Goal: Find specific page/section: Find specific page/section

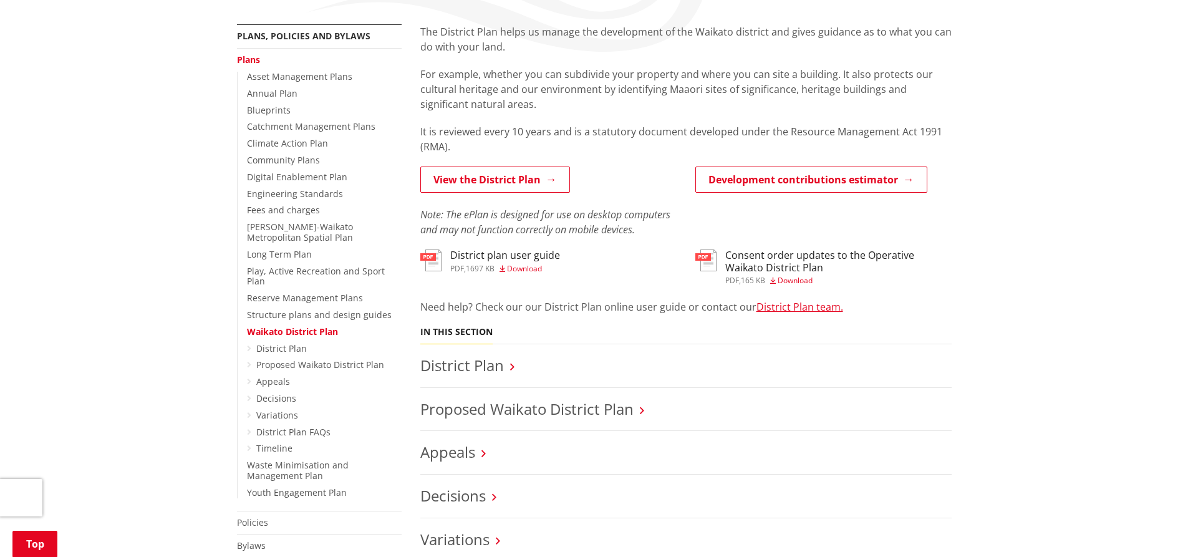
scroll to position [249, 0]
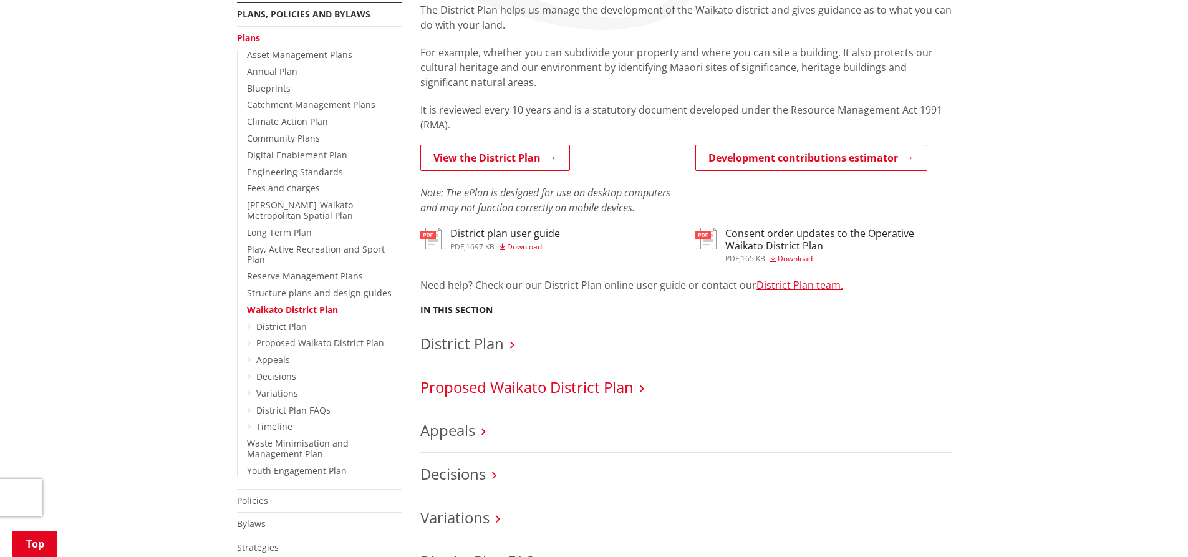
click at [545, 384] on link "Proposed Waikato District Plan" at bounding box center [526, 387] width 213 height 21
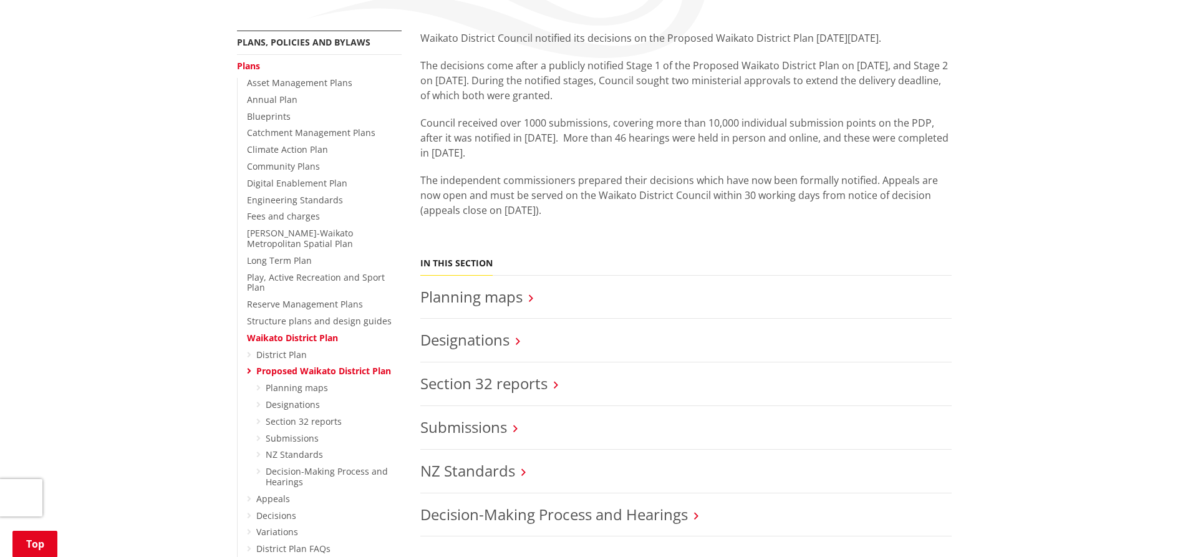
scroll to position [249, 0]
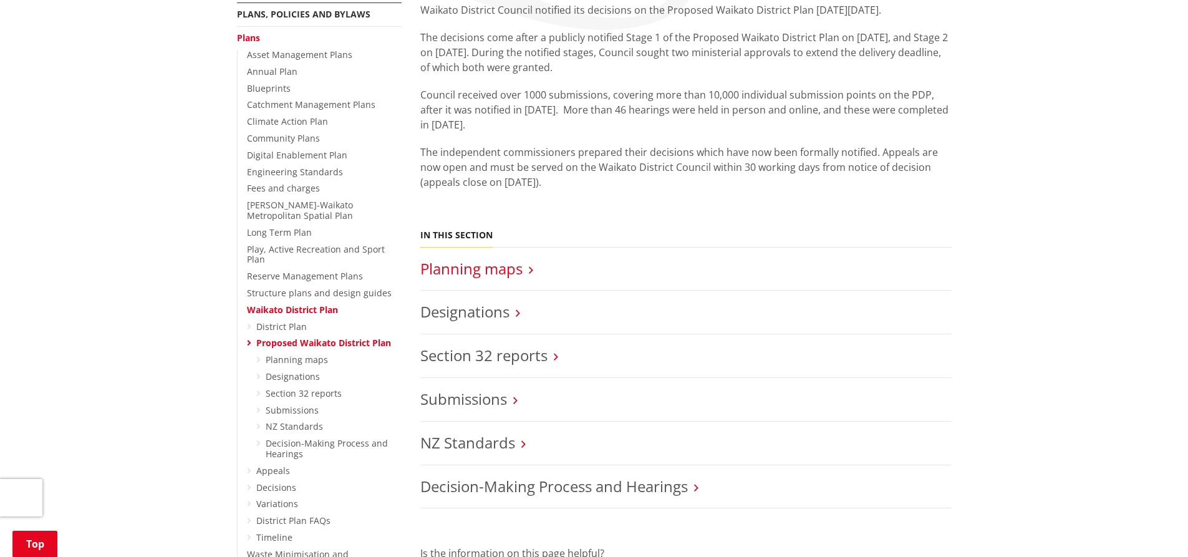
click at [499, 271] on link "Planning maps" at bounding box center [471, 268] width 102 height 21
click at [480, 273] on link "Planning maps" at bounding box center [471, 268] width 102 height 21
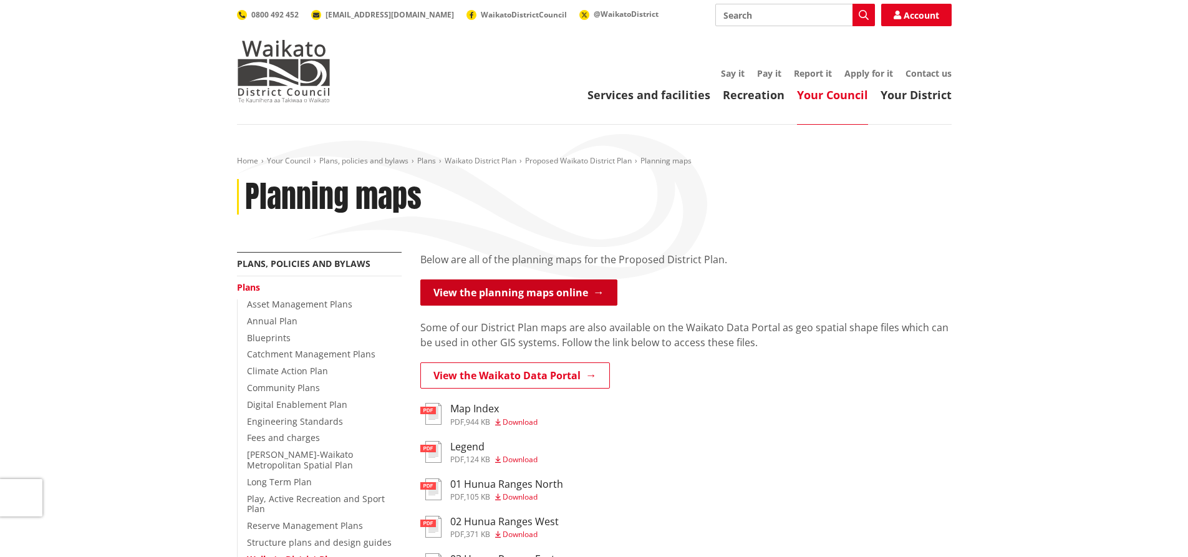
click at [507, 296] on link "View the planning maps online" at bounding box center [518, 292] width 197 height 26
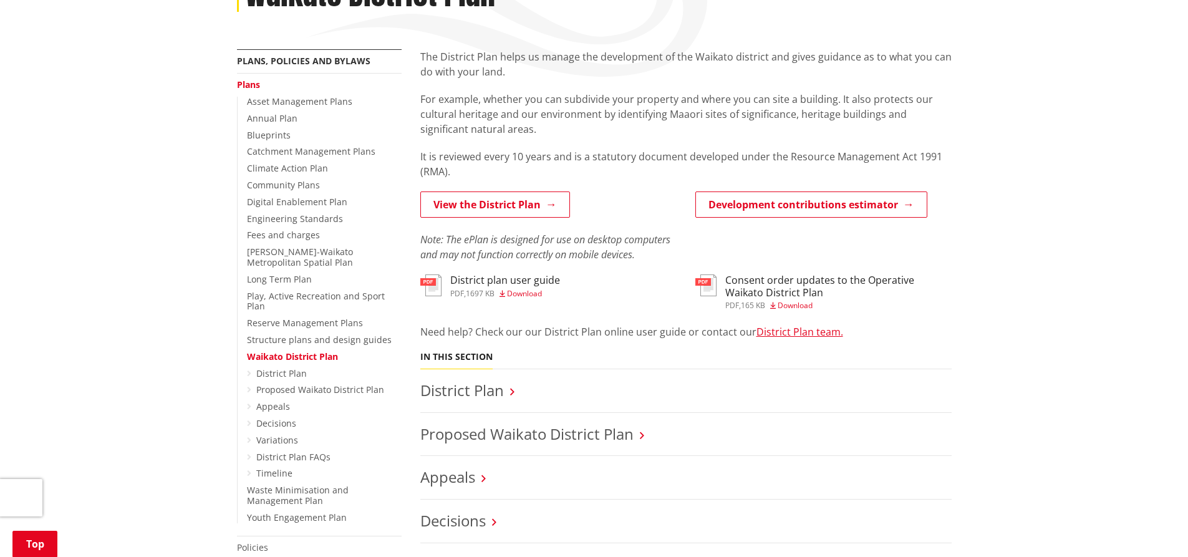
scroll to position [249, 0]
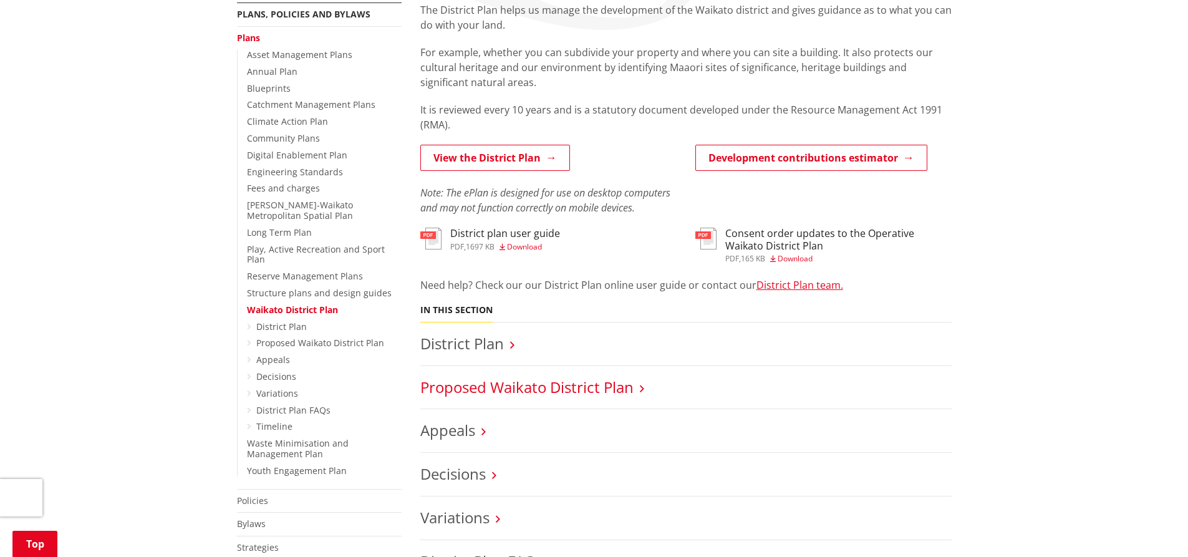
click at [591, 384] on link "Proposed Waikato District Plan" at bounding box center [526, 387] width 213 height 21
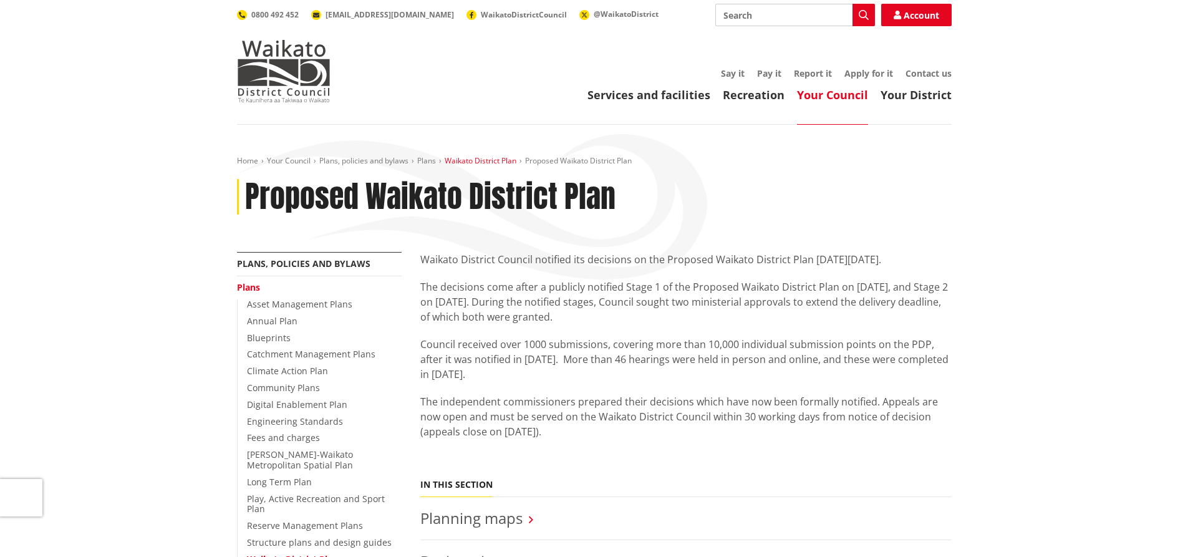
click at [475, 158] on link "Waikato District Plan" at bounding box center [481, 160] width 72 height 11
